Goal: Navigation & Orientation: Find specific page/section

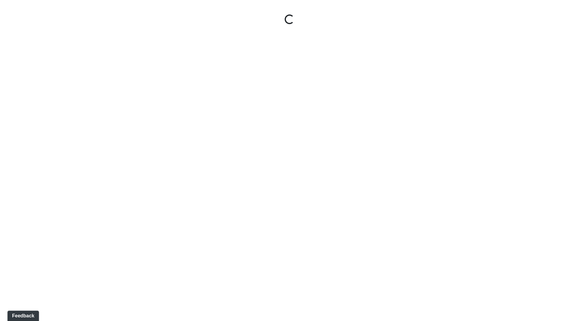
select select "ok5a3DN5DKaykbBBEtg6DG"
select select "wudMmRUKkNcJxyDemVtr2M"
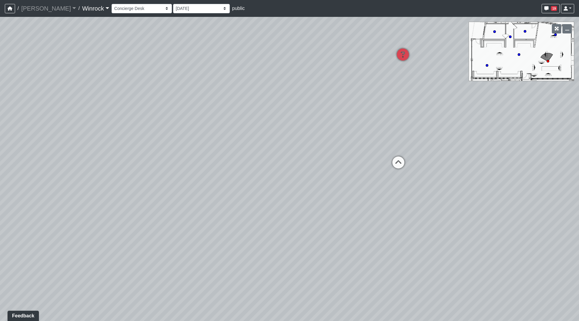
click at [82, 6] on link "Winrock" at bounding box center [95, 8] width 27 height 12
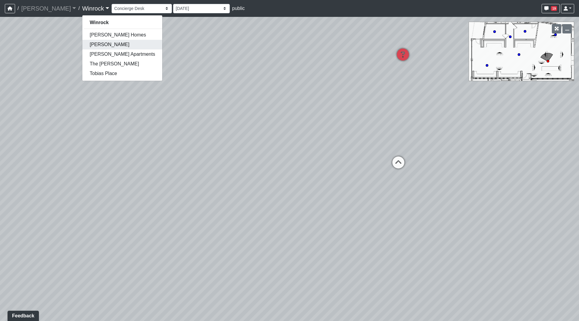
click at [82, 46] on link "[PERSON_NAME]" at bounding box center [122, 45] width 80 height 10
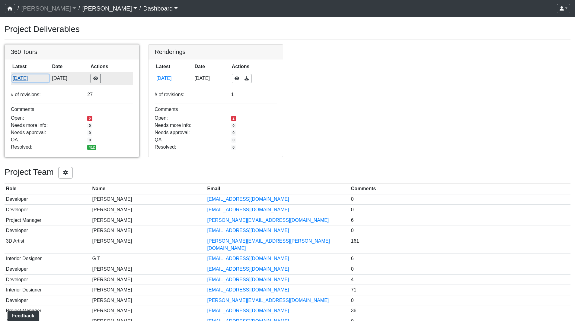
click at [19, 77] on button "[DATE]" at bounding box center [30, 79] width 37 height 8
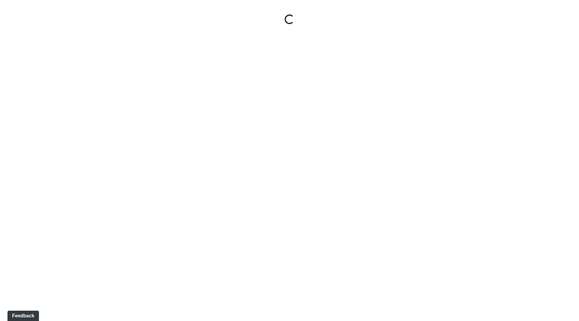
select select "5gMU6kj6d42dHxDJuu4MWA"
select select "f5vAoomM994SAFxC41qskH"
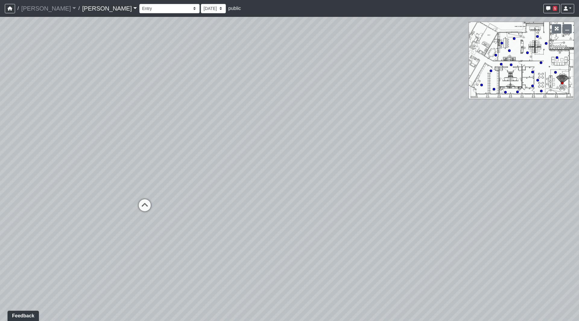
drag, startPoint x: 372, startPoint y: 132, endPoint x: 101, endPoint y: 77, distance: 276.8
click at [33, 77] on div "Loading... Seating Loading... Workroom Entry Loading... Exterior - Leasing Entr…" at bounding box center [289, 169] width 579 height 304
drag, startPoint x: 279, startPoint y: 104, endPoint x: 125, endPoint y: 113, distance: 154.5
click at [97, 113] on div "Loading... Seating Loading... Workroom Entry Loading... Exterior - Leasing Entr…" at bounding box center [289, 169] width 579 height 304
click at [313, 94] on icon at bounding box center [314, 96] width 18 height 18
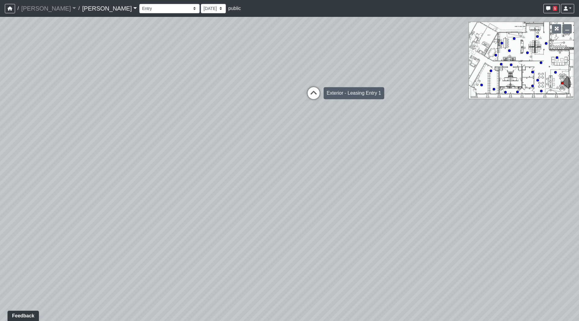
select select "vX5TKZHNu9PpzBbtX9uLEP"
select select "6AmoKyyxyksgHJXnq2TEXv"
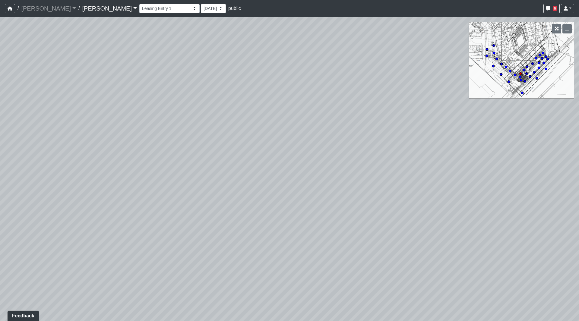
drag, startPoint x: 253, startPoint y: 148, endPoint x: 192, endPoint y: 156, distance: 61.8
click at [180, 158] on div "Loading... Seating Loading... Workroom Entry Loading... Exterior - Leasing Entr…" at bounding box center [289, 169] width 579 height 304
drag, startPoint x: 337, startPoint y: 164, endPoint x: 460, endPoint y: 170, distance: 123.3
click at [460, 170] on div "Loading... Seating Loading... Workroom Entry Loading... Exterior - Leasing Entr…" at bounding box center [289, 169] width 579 height 304
drag, startPoint x: 412, startPoint y: 157, endPoint x: 303, endPoint y: 161, distance: 109.0
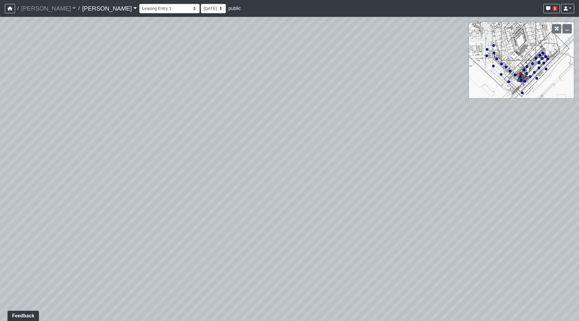
click at [301, 160] on div "Loading... Seating Loading... Workroom Entry Loading... Exterior - Leasing Entr…" at bounding box center [289, 169] width 579 height 304
click at [473, 197] on icon at bounding box center [471, 200] width 18 height 18
click at [260, 190] on icon at bounding box center [264, 194] width 18 height 18
drag, startPoint x: 199, startPoint y: 170, endPoint x: 349, endPoint y: 127, distance: 156.1
click at [389, 120] on div "Loading... Seating Loading... Workroom Entry Loading... Exterior - Leasing Entr…" at bounding box center [289, 169] width 579 height 304
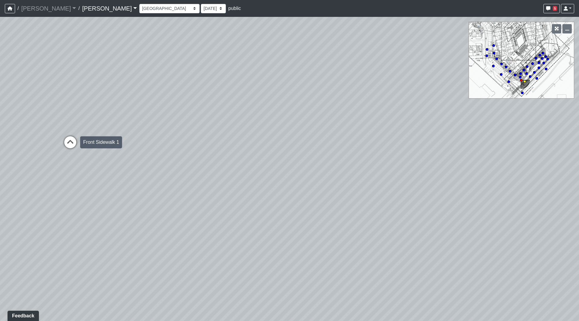
click at [69, 136] on icon at bounding box center [70, 145] width 18 height 18
click at [411, 121] on icon at bounding box center [420, 124] width 18 height 18
drag, startPoint x: 203, startPoint y: 117, endPoint x: 0, endPoint y: 118, distance: 203.1
click at [0, 118] on div "Loading... Seating Loading... Workroom Entry Loading... Exterior - Leasing Entr…" at bounding box center [289, 169] width 579 height 304
drag, startPoint x: 315, startPoint y: 114, endPoint x: 0, endPoint y: 143, distance: 316.7
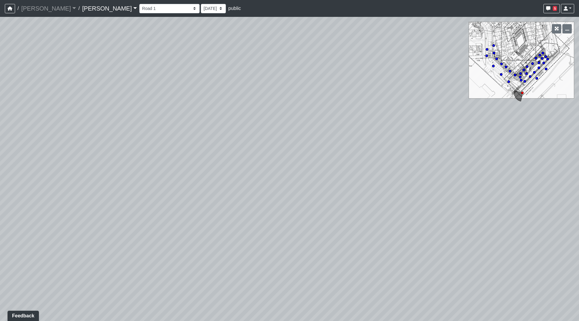
click at [0, 143] on div "Loading... Seating Loading... Workroom Entry Loading... Exterior - Leasing Entr…" at bounding box center [289, 169] width 579 height 304
drag, startPoint x: 285, startPoint y: 129, endPoint x: 46, endPoint y: 134, distance: 240.0
click at [45, 134] on div "Loading... Seating Loading... Workroom Entry Loading... Exterior - Leasing Entr…" at bounding box center [289, 169] width 579 height 304
drag, startPoint x: 297, startPoint y: 148, endPoint x: 215, endPoint y: 131, distance: 83.6
click at [142, 132] on div "Loading... Seating Loading... Workroom Entry Loading... Exterior - Leasing Entr…" at bounding box center [289, 169] width 579 height 304
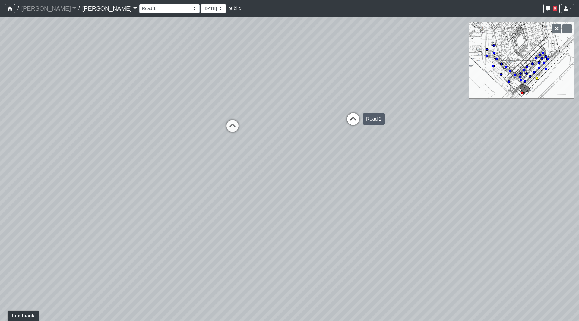
click at [357, 119] on icon at bounding box center [353, 122] width 18 height 18
drag, startPoint x: 196, startPoint y: 128, endPoint x: 481, endPoint y: 119, distance: 285.0
click at [477, 119] on div "Loading... Seating Loading... Workroom Entry Loading... Exterior - Leasing Entr…" at bounding box center [289, 169] width 579 height 304
drag, startPoint x: 451, startPoint y: 132, endPoint x: 208, endPoint y: 129, distance: 242.9
click at [208, 129] on div "Loading... Seating Loading... Workroom Entry Loading... Exterior - Leasing Entr…" at bounding box center [289, 169] width 579 height 304
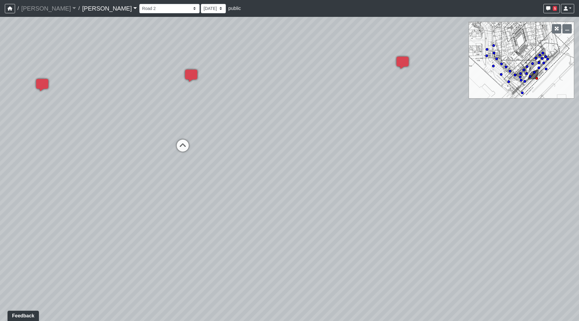
drag, startPoint x: 301, startPoint y: 122, endPoint x: 264, endPoint y: 129, distance: 36.9
click at [264, 129] on div "Loading... Seating Loading... Workroom Entry Loading... Exterior - Leasing Entr…" at bounding box center [289, 169] width 579 height 304
drag, startPoint x: 200, startPoint y: 119, endPoint x: 158, endPoint y: 124, distance: 42.9
click at [158, 124] on div "Loading... Seating Loading... Workroom Entry Loading... Exterior - Leasing Entr…" at bounding box center [289, 169] width 579 height 304
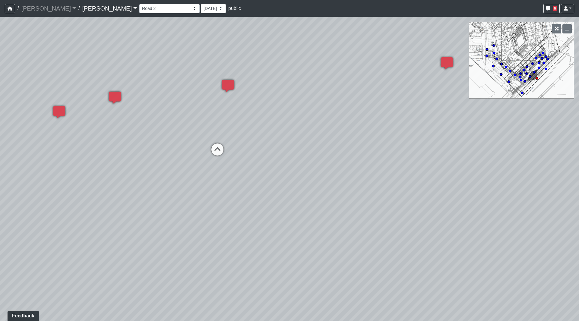
drag, startPoint x: 285, startPoint y: 234, endPoint x: 550, endPoint y: 240, distance: 265.0
click at [550, 240] on div "Loading... Seating Loading... Workroom Entry Loading... Exterior - Leasing Entr…" at bounding box center [289, 169] width 579 height 304
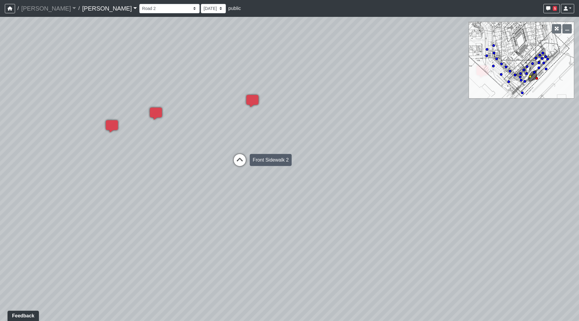
click at [240, 159] on icon at bounding box center [240, 163] width 18 height 18
drag, startPoint x: 193, startPoint y: 155, endPoint x: 365, endPoint y: 153, distance: 172.0
click at [367, 153] on div "Loading... Seating Loading... Workroom Entry Loading... Exterior - Leasing Entr…" at bounding box center [289, 169] width 579 height 304
click at [174, 171] on icon at bounding box center [173, 172] width 18 height 18
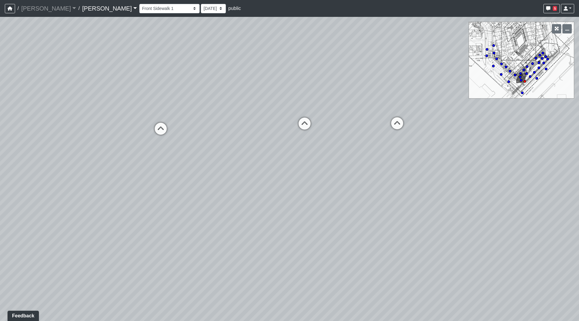
drag, startPoint x: 387, startPoint y: 187, endPoint x: 204, endPoint y: 153, distance: 186.7
click at [139, 160] on div "Loading... Seating Loading... Workroom Entry Loading... Exterior - Leasing Entr…" at bounding box center [289, 169] width 579 height 304
drag, startPoint x: 317, startPoint y: 154, endPoint x: 162, endPoint y: 156, distance: 154.8
click at [76, 158] on div "Loading... Seating Loading... Workroom Entry Loading... Exterior - Leasing Entr…" at bounding box center [289, 169] width 579 height 304
click at [76, 124] on icon at bounding box center [77, 125] width 18 height 18
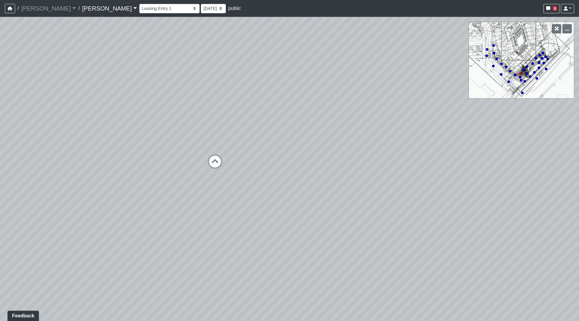
drag, startPoint x: 41, startPoint y: 152, endPoint x: 42, endPoint y: 163, distance: 11.5
click at [0, 161] on div "Loading... Seating Loading... Workroom Entry Loading... Exterior - Leasing Entr…" at bounding box center [289, 169] width 579 height 304
drag, startPoint x: 355, startPoint y: 169, endPoint x: 155, endPoint y: 162, distance: 200.2
click at [161, 162] on div "Loading... Seating Loading... Workroom Entry Loading... Exterior - Leasing Entr…" at bounding box center [289, 169] width 579 height 304
drag, startPoint x: 384, startPoint y: 165, endPoint x: 397, endPoint y: 199, distance: 36.1
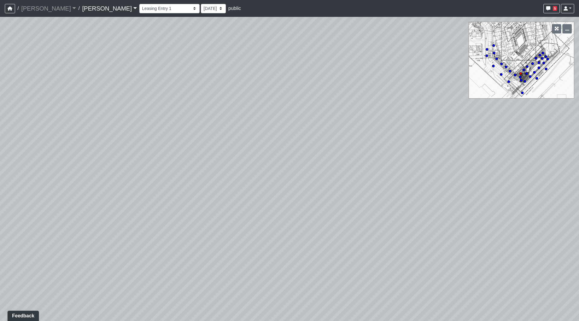
click at [397, 199] on div "Loading... Seating Loading... Workroom Entry Loading... Exterior - Leasing Entr…" at bounding box center [289, 169] width 579 height 304
drag, startPoint x: 160, startPoint y: 186, endPoint x: 425, endPoint y: 205, distance: 266.2
click at [425, 205] on div "Loading... Seating Loading... Workroom Entry Loading... Exterior - Leasing Entr…" at bounding box center [289, 169] width 579 height 304
drag, startPoint x: 218, startPoint y: 188, endPoint x: 260, endPoint y: 192, distance: 42.8
click at [199, 186] on div "Loading... Seating Loading... Workroom Entry Loading... Exterior - Leasing Entr…" at bounding box center [289, 169] width 579 height 304
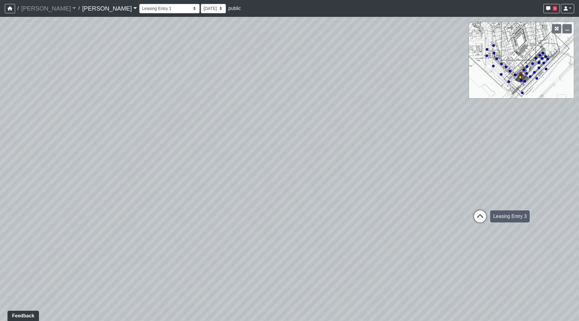
drag, startPoint x: 476, startPoint y: 212, endPoint x: 470, endPoint y: 212, distance: 5.1
click at [475, 212] on icon at bounding box center [480, 220] width 18 height 18
select select "hFoJvhYUnqpXjqy1RNCHa6"
drag, startPoint x: 204, startPoint y: 188, endPoint x: 451, endPoint y: 209, distance: 248.0
click at [451, 208] on div "Loading... Seating Loading... Workroom Entry Loading... Exterior - Leasing Entr…" at bounding box center [289, 169] width 579 height 304
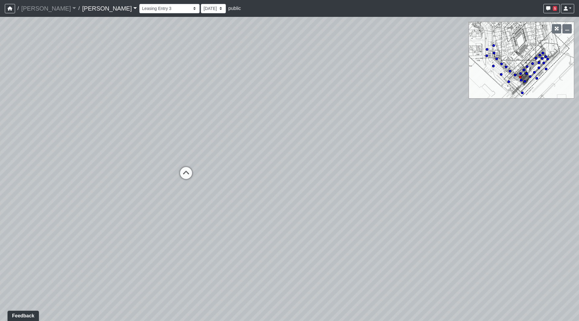
drag, startPoint x: 289, startPoint y: 202, endPoint x: 339, endPoint y: 199, distance: 49.9
click at [343, 200] on div "Loading... Seating Loading... Workroom Entry Loading... Exterior - Leasing Entr…" at bounding box center [289, 169] width 579 height 304
drag, startPoint x: 245, startPoint y: 163, endPoint x: 230, endPoint y: 186, distance: 27.4
click at [230, 186] on div "Loading... Seating Loading... Workroom Entry Loading... Exterior - Leasing Entr…" at bounding box center [289, 169] width 579 height 304
